Goal: Task Accomplishment & Management: Manage account settings

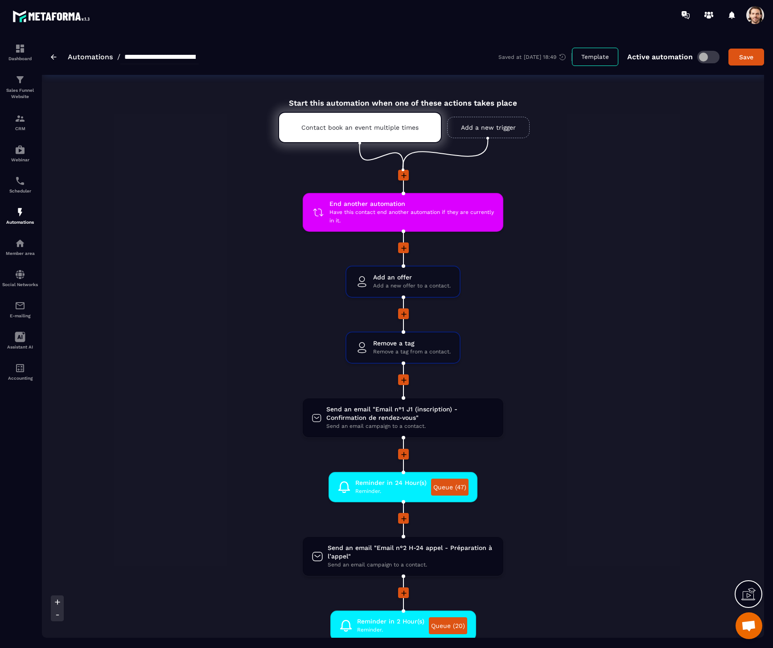
drag, startPoint x: 760, startPoint y: 12, endPoint x: 754, endPoint y: 24, distance: 13.0
click at [760, 13] on span at bounding box center [756, 15] width 18 height 18
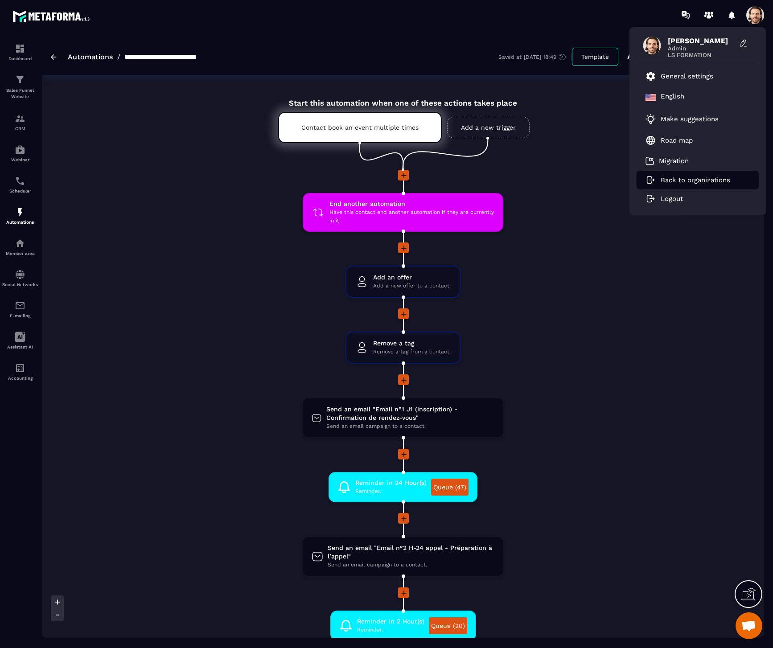
click at [693, 179] on p "Back to organizations" at bounding box center [696, 180] width 70 height 8
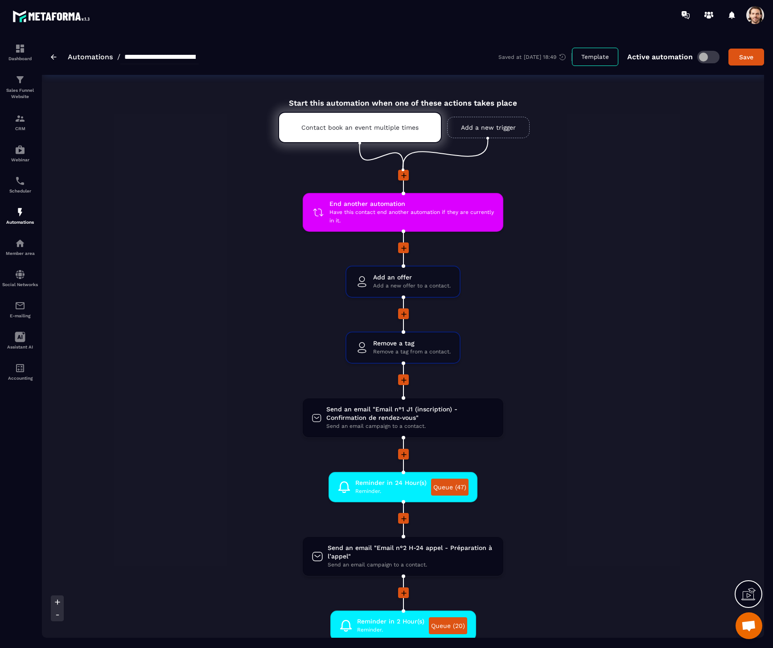
drag, startPoint x: 741, startPoint y: 12, endPoint x: 749, endPoint y: 15, distance: 8.3
click at [741, 12] on div at bounding box center [732, 15] width 18 height 18
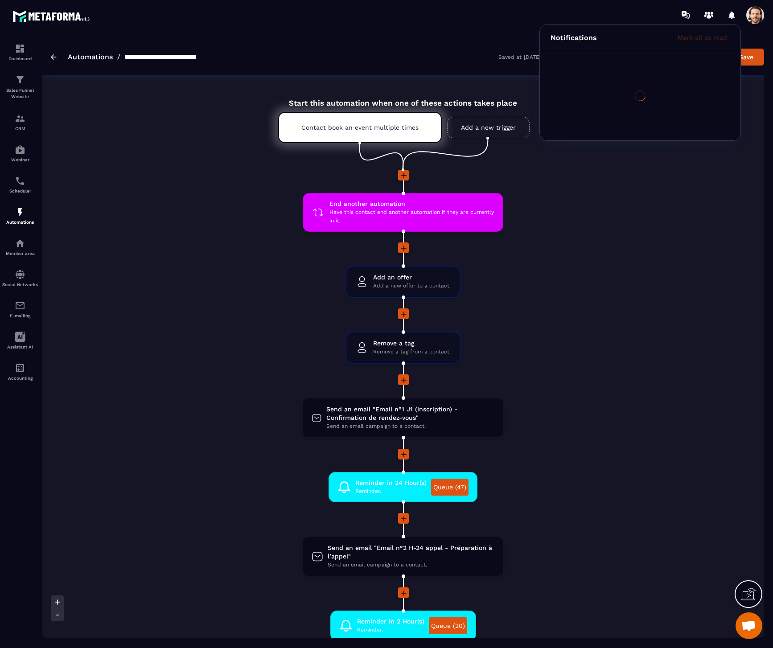
click at [759, 16] on span at bounding box center [756, 15] width 18 height 18
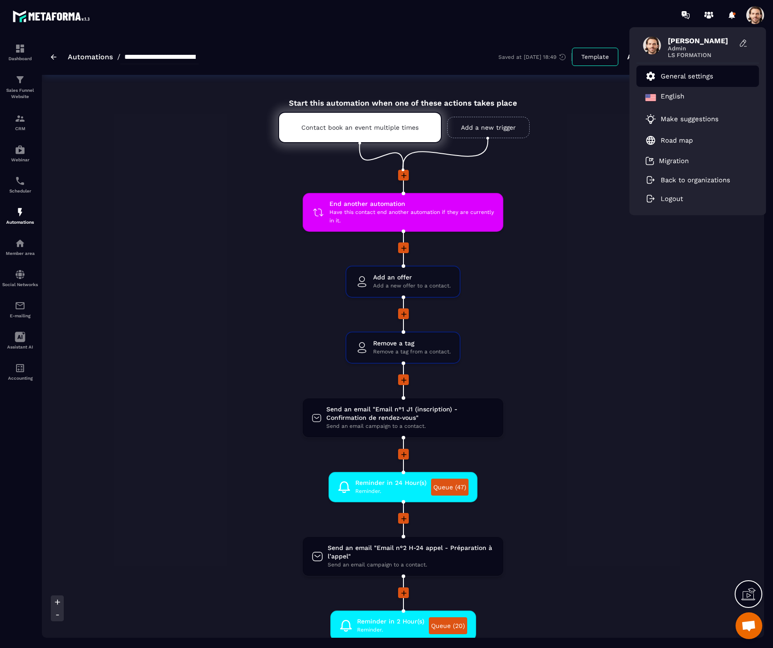
click at [697, 72] on p "General settings" at bounding box center [687, 76] width 53 height 8
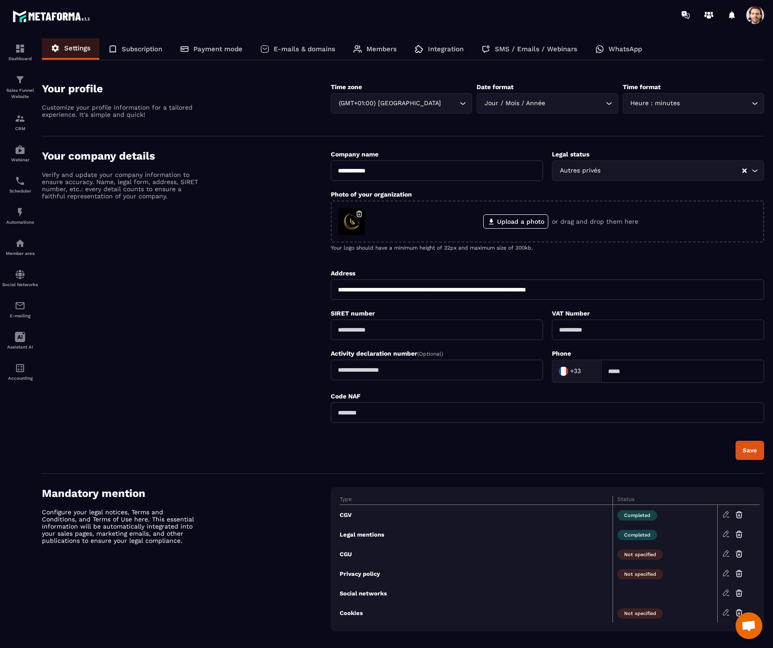
click at [527, 50] on p "SMS / Emails / Webinars" at bounding box center [536, 49] width 83 height 8
